Goal: Information Seeking & Learning: Find specific fact

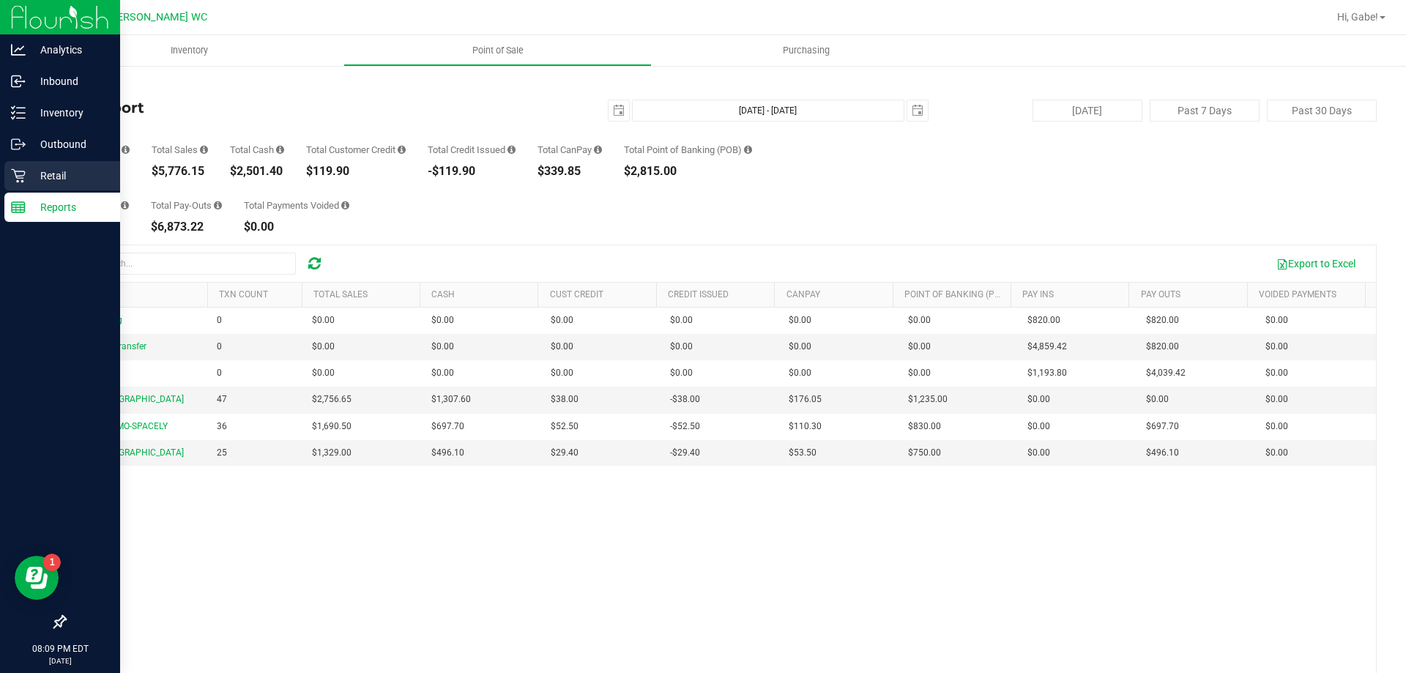
drag, startPoint x: 92, startPoint y: 171, endPoint x: 103, endPoint y: 185, distance: 18.8
click at [103, 185] on div "Analytics Inbound Inventory Outbound Retail Reports 08:09 PM EDT [DATE] 09/19 S…" at bounding box center [703, 336] width 1406 height 673
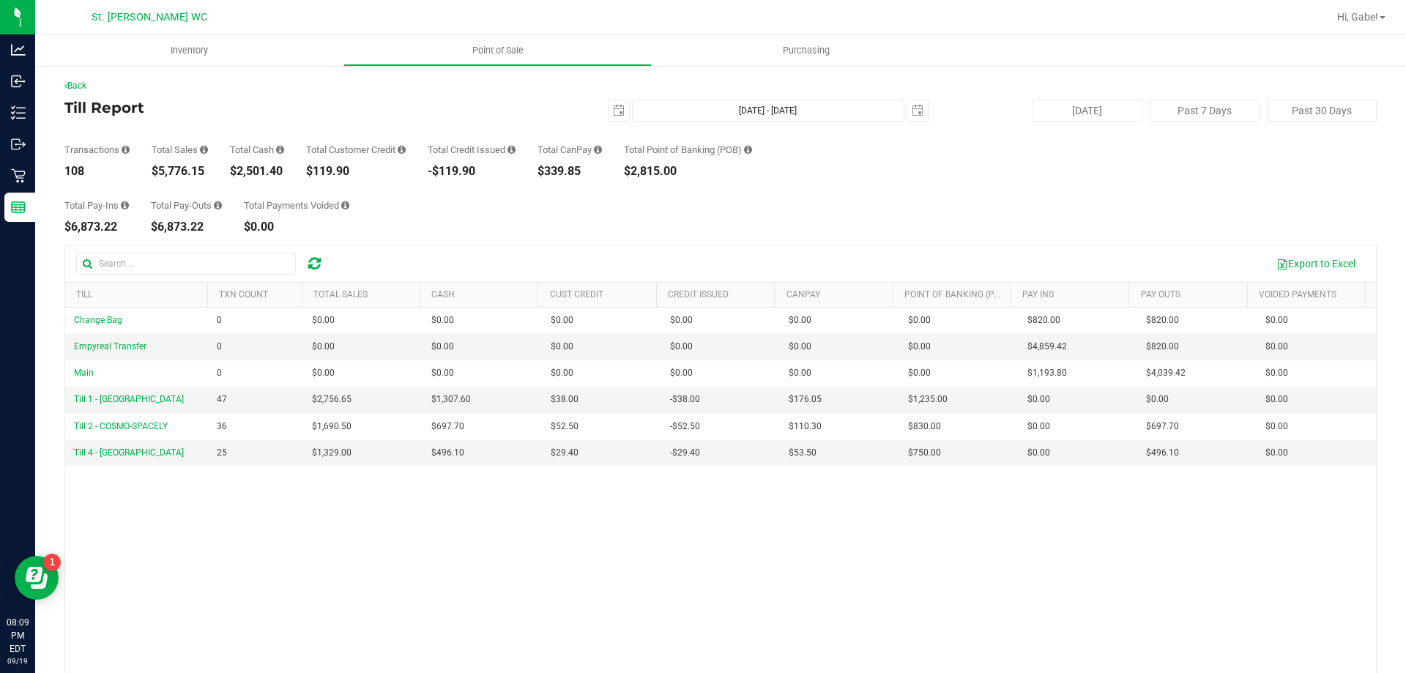
click at [167, 180] on div "Total Pay-Ins $6,873.22 Total Pay-Outs $6,873.22 Total Payments Voided $0.00" at bounding box center [720, 205] width 1312 height 56
drag, startPoint x: 219, startPoint y: 171, endPoint x: 161, endPoint y: 175, distance: 58.0
click at [161, 175] on div "Transactions 108 Total Sales $5,776.15 Total Cash $2,501.40 Total Customer Cred…" at bounding box center [720, 150] width 1312 height 56
copy div "5,776.15"
click at [613, 109] on span "select" at bounding box center [619, 111] width 12 height 12
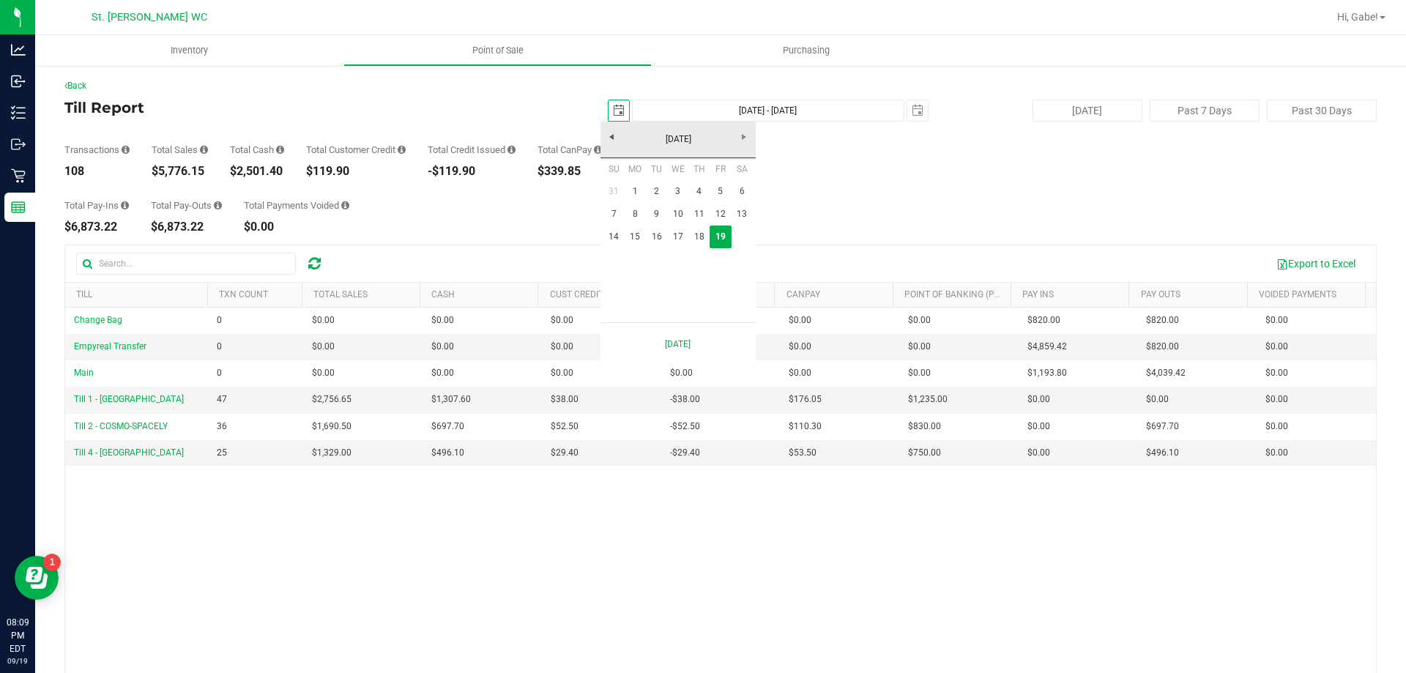
scroll to position [0, 37]
drag, startPoint x: 631, startPoint y: 241, endPoint x: 622, endPoint y: 242, distance: 8.9
click at [632, 241] on link "15" at bounding box center [635, 237] width 21 height 23
type input "[DATE]"
type input "[DATE] - [DATE]"
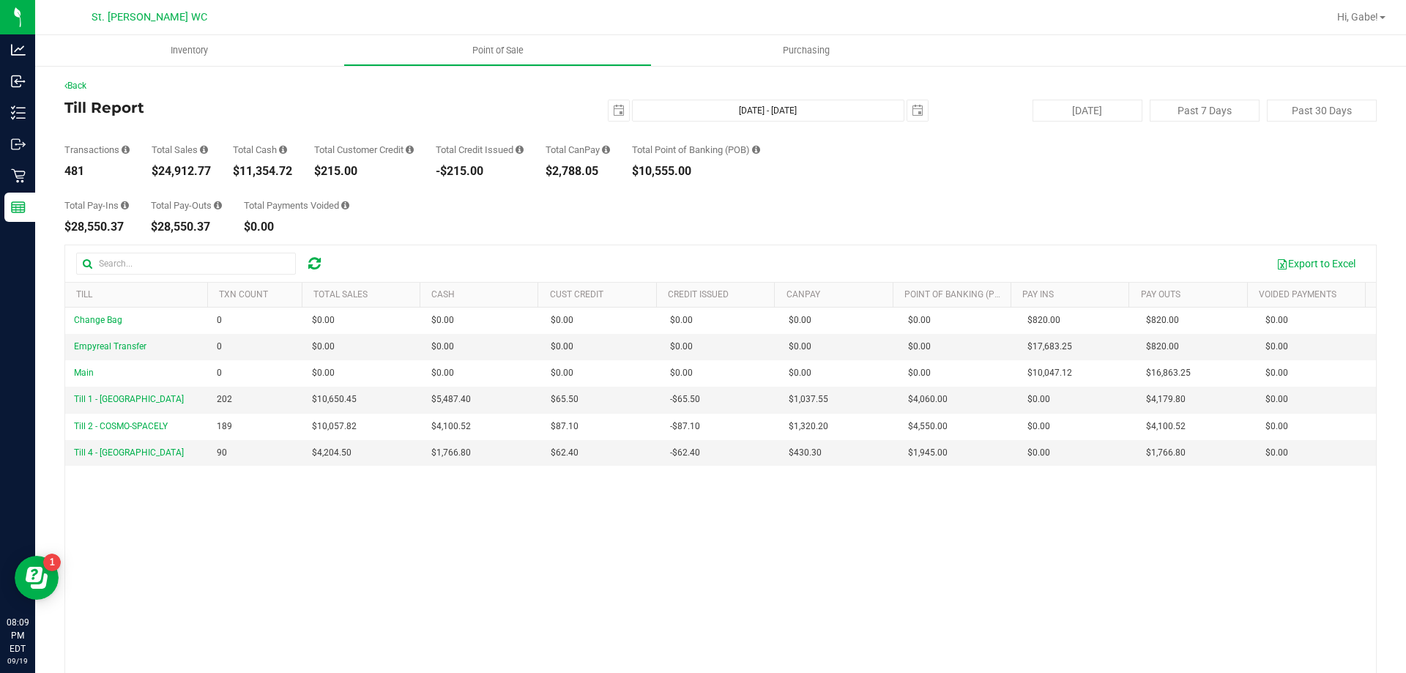
drag, startPoint x: 227, startPoint y: 172, endPoint x: 170, endPoint y: 166, distance: 57.4
click at [170, 166] on div "Transactions 481 Total Sales $24,912.77 Total Cash $11,354.72 Total Customer Cr…" at bounding box center [720, 150] width 1312 height 56
click at [231, 163] on div "Transactions 481 Total Sales $24,912.77 Total Cash $11,354.72 Total Customer Cr…" at bounding box center [720, 150] width 1312 height 56
click at [212, 174] on div "Transactions 481 Total Sales $24,912.77 Total Cash $11,354.72 Total Customer Cr…" at bounding box center [720, 150] width 1312 height 56
drag, startPoint x: 211, startPoint y: 171, endPoint x: 160, endPoint y: 172, distance: 51.3
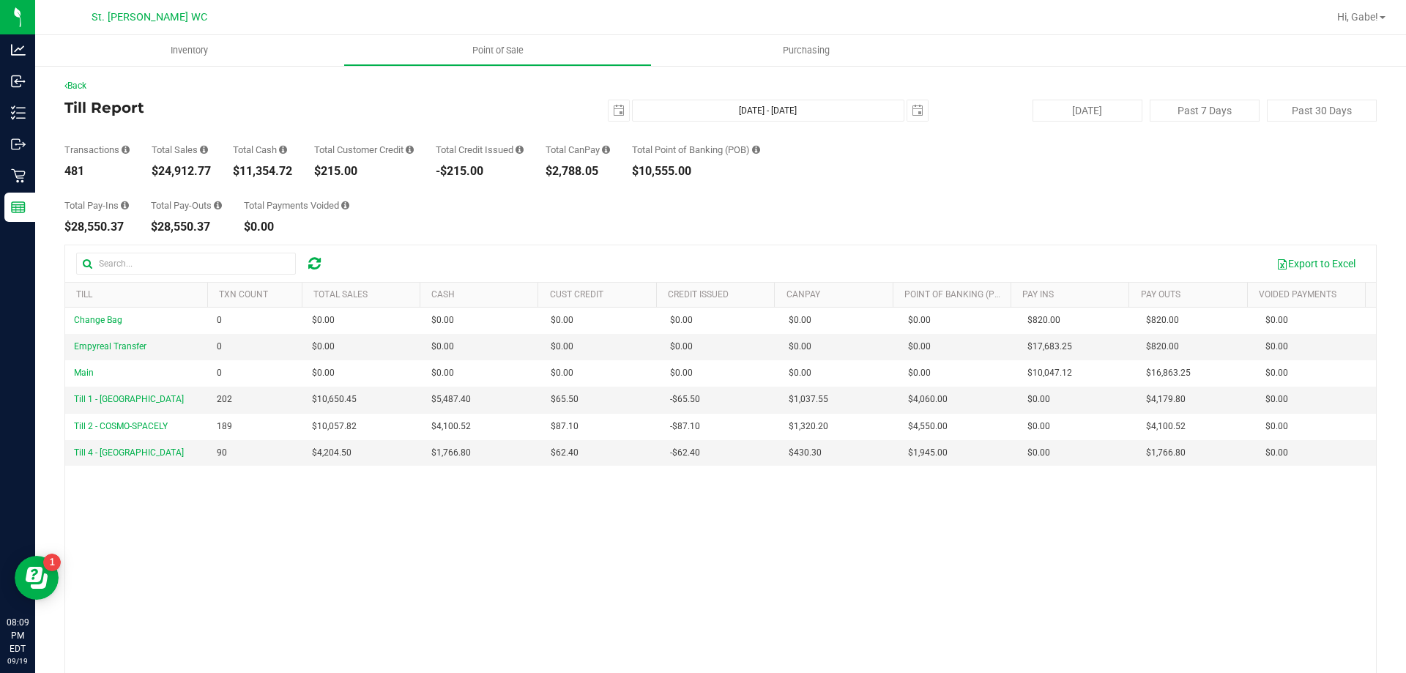
click at [160, 172] on div "$24,912.77" at bounding box center [181, 172] width 59 height 12
copy div "24,912.77"
click at [615, 108] on span "select" at bounding box center [619, 111] width 12 height 12
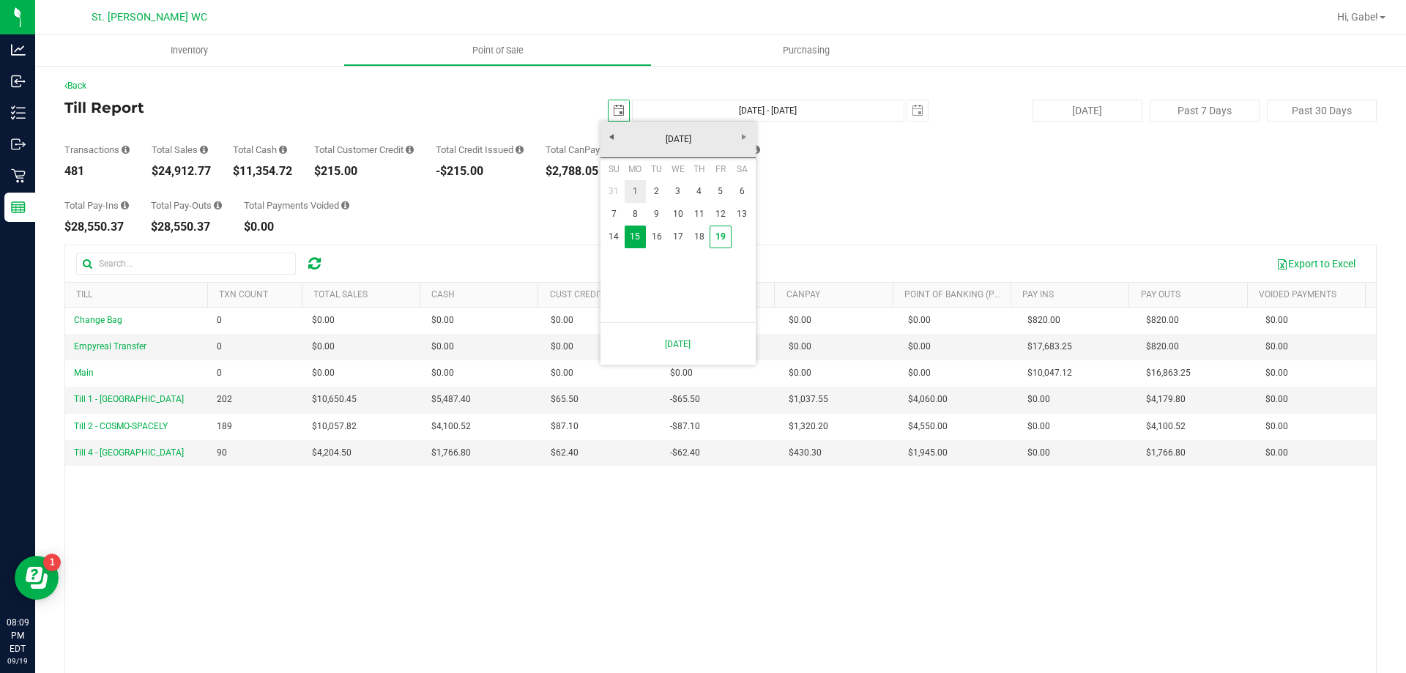
click at [636, 187] on link "1" at bounding box center [635, 191] width 21 height 23
type input "[DATE]"
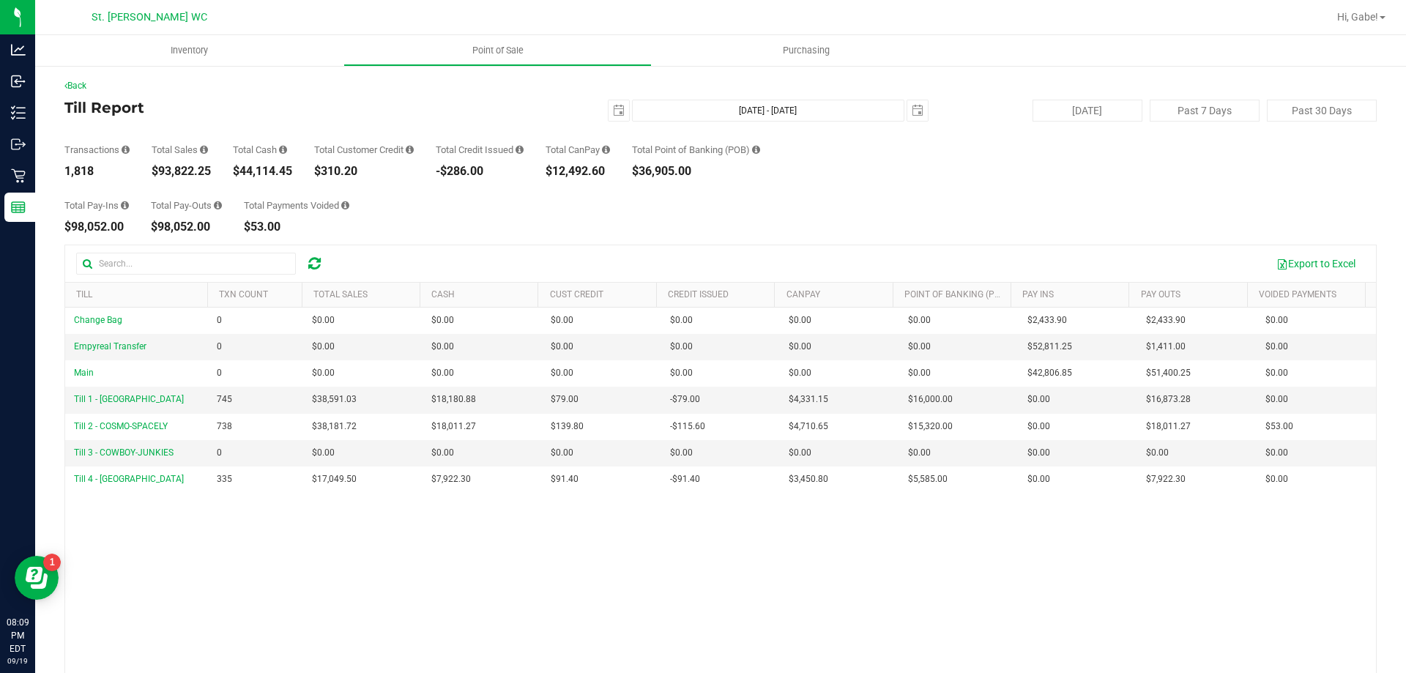
drag, startPoint x: 210, startPoint y: 170, endPoint x: 160, endPoint y: 174, distance: 50.7
click at [160, 174] on div "$93,822.25" at bounding box center [181, 172] width 59 height 12
copy div "93,822.25"
click at [1085, 103] on button "[DATE]" at bounding box center [1088, 111] width 110 height 22
type input "[DATE] - [DATE]"
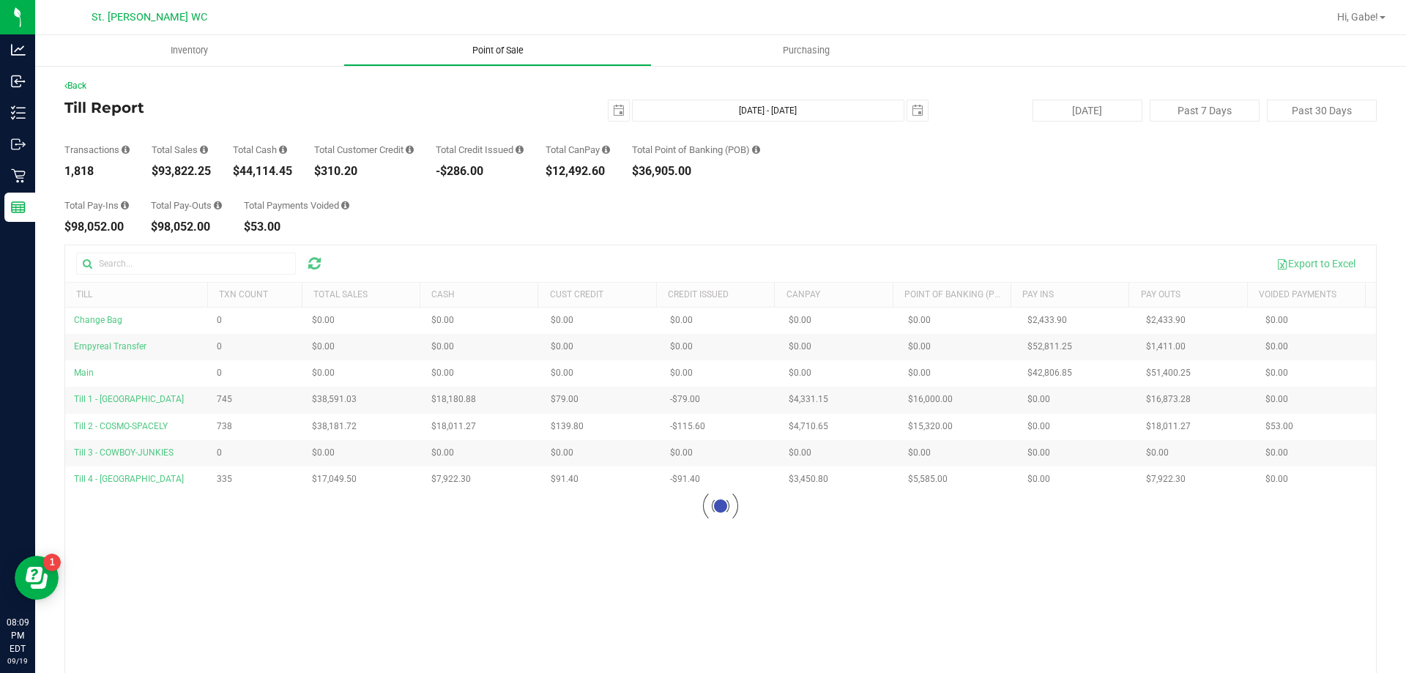
click at [506, 62] on uib-tab-heading "Point of Sale" at bounding box center [497, 50] width 307 height 29
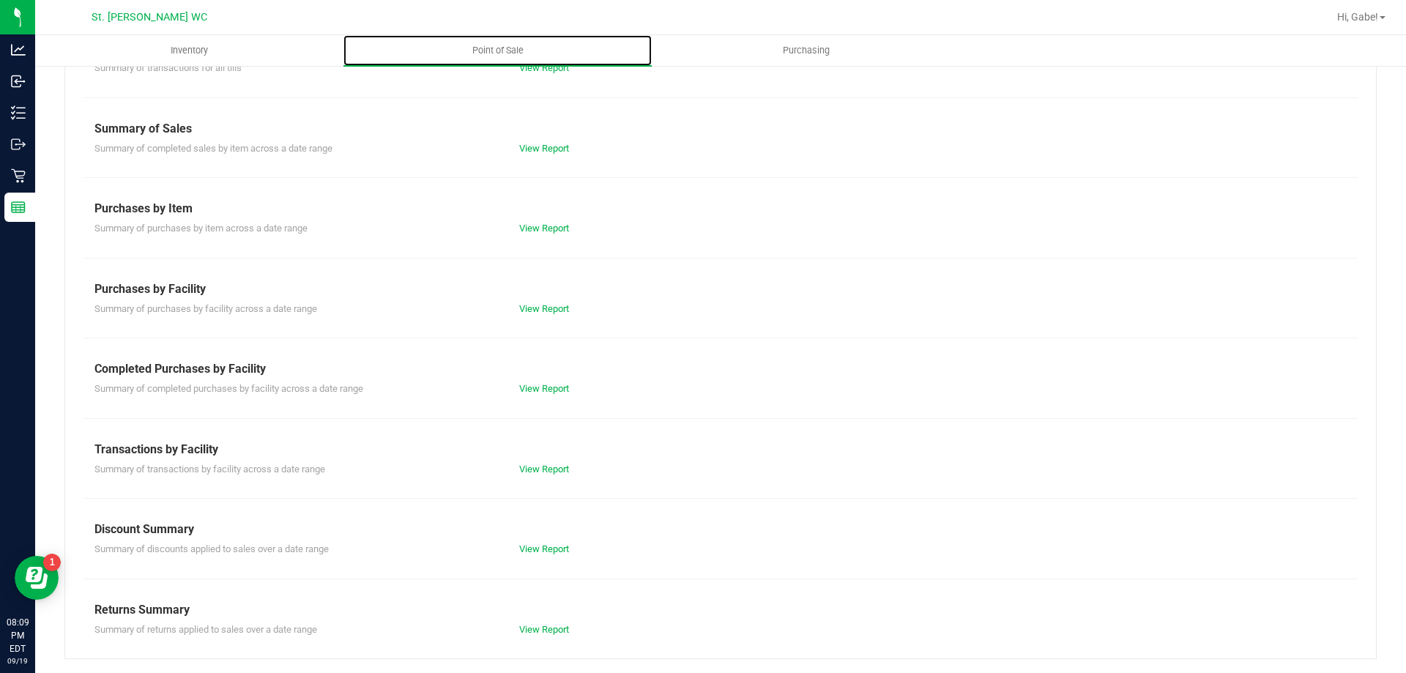
scroll to position [97, 0]
click at [547, 557] on div "Till Report Summary of transactions for all tills View Report Summary of Sales …" at bounding box center [720, 337] width 1312 height 642
click at [546, 553] on div "View Report" at bounding box center [614, 548] width 212 height 15
click at [540, 542] on div "View Report" at bounding box center [614, 548] width 212 height 15
click at [541, 545] on link "View Report" at bounding box center [544, 548] width 50 height 11
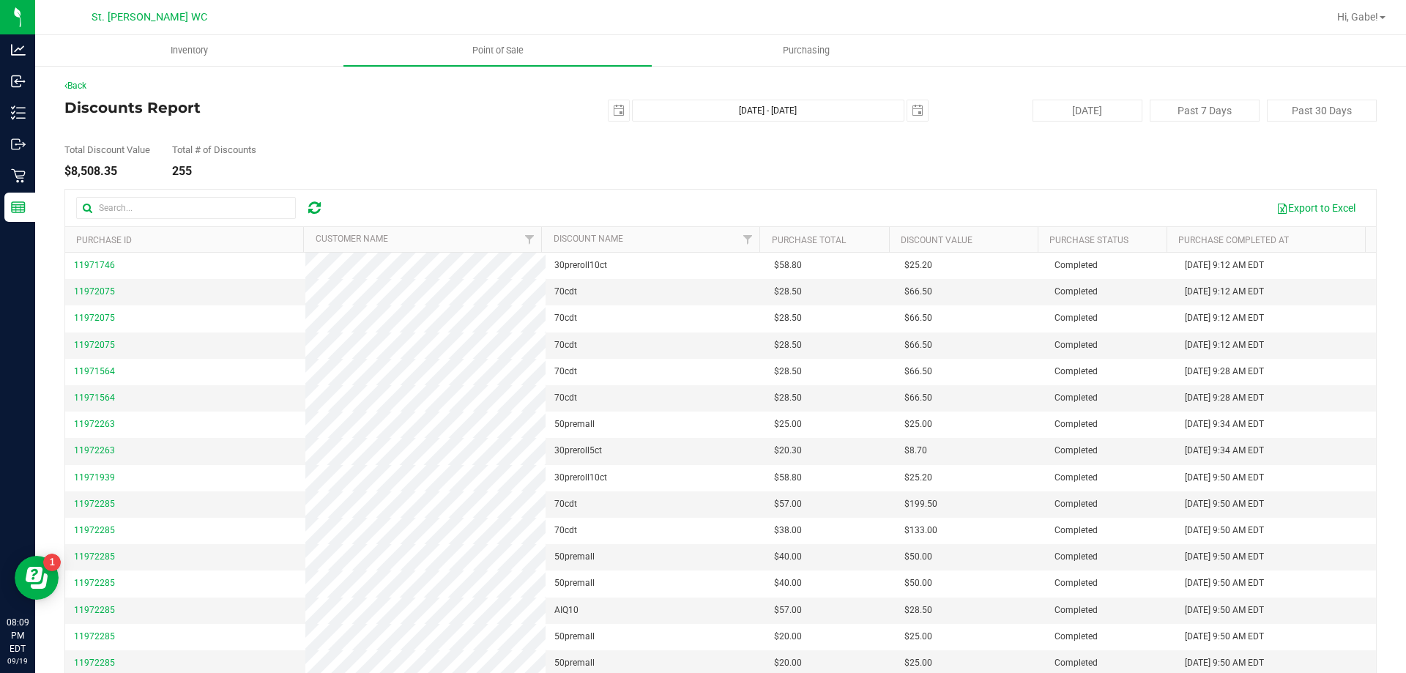
drag, startPoint x: 117, startPoint y: 171, endPoint x: 73, endPoint y: 175, distance: 44.1
click at [73, 175] on div "$8,508.35" at bounding box center [107, 172] width 86 height 12
copy div "8,508.35"
